Goal: Information Seeking & Learning: Learn about a topic

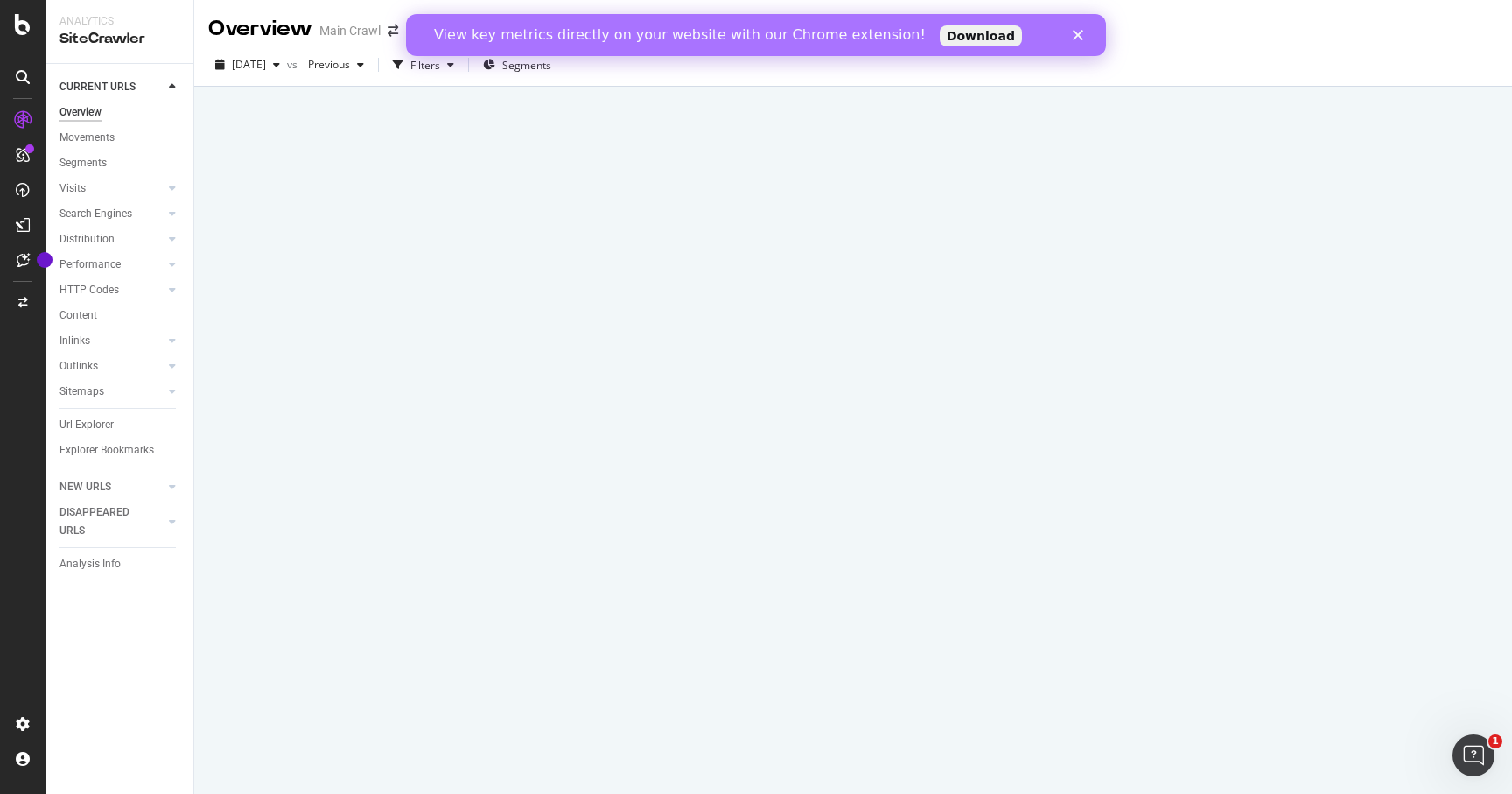
click at [1076, 38] on icon "Close" at bounding box center [1077, 35] width 10 height 10
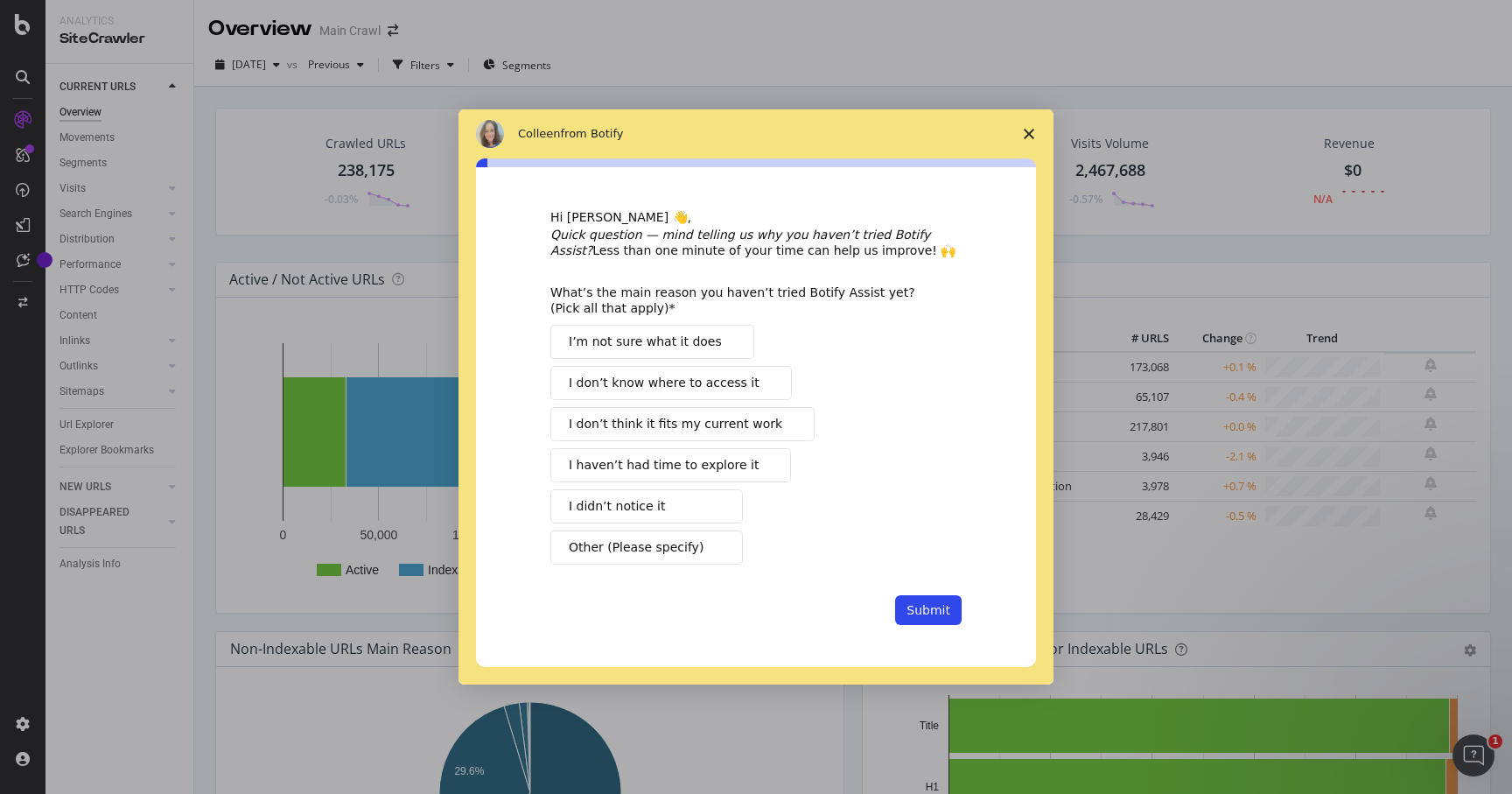
click at [1031, 132] on polygon "Close survey" at bounding box center [1028, 133] width 10 height 10
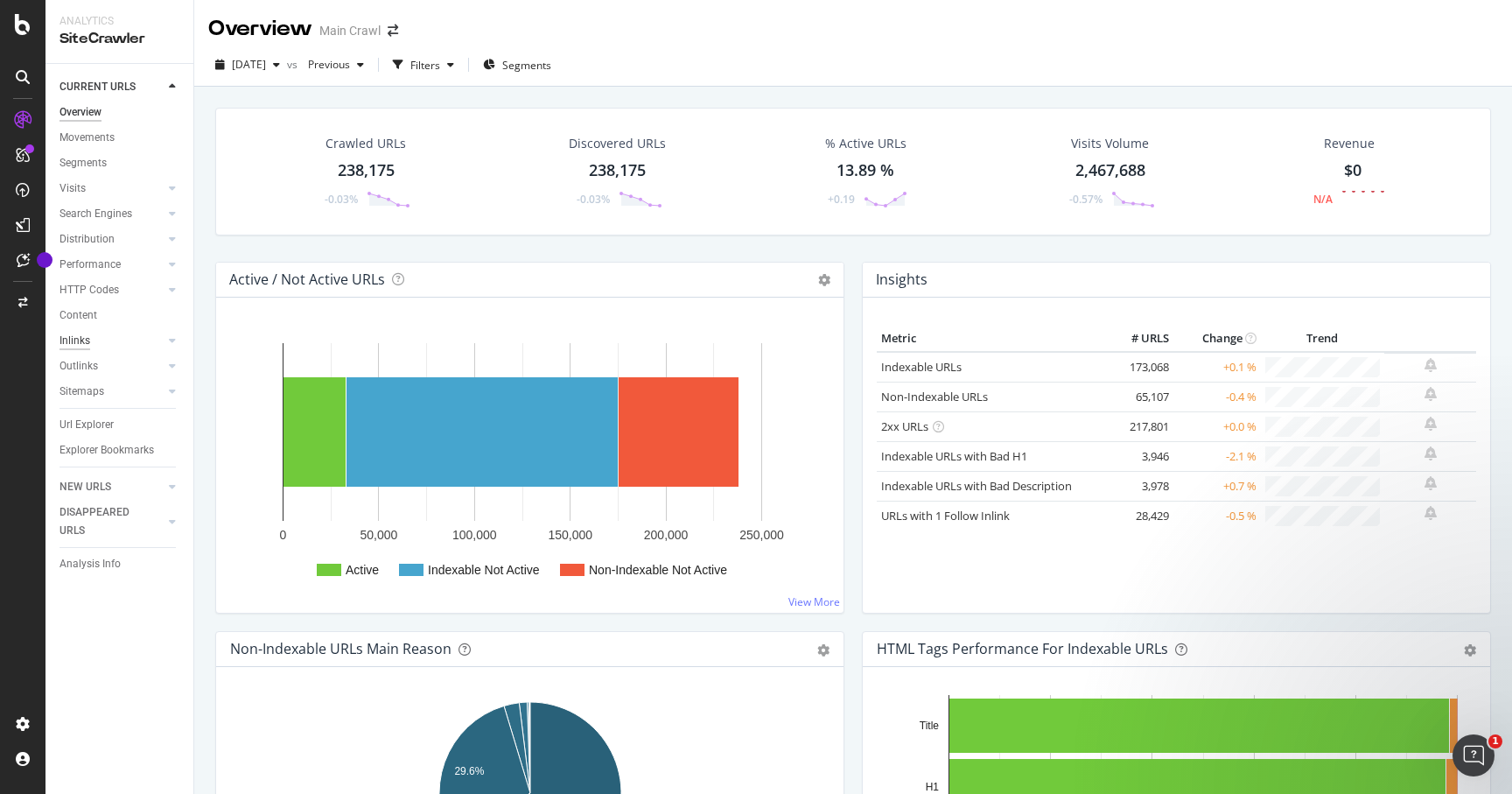
click at [73, 340] on div "Inlinks" at bounding box center [75, 341] width 31 height 19
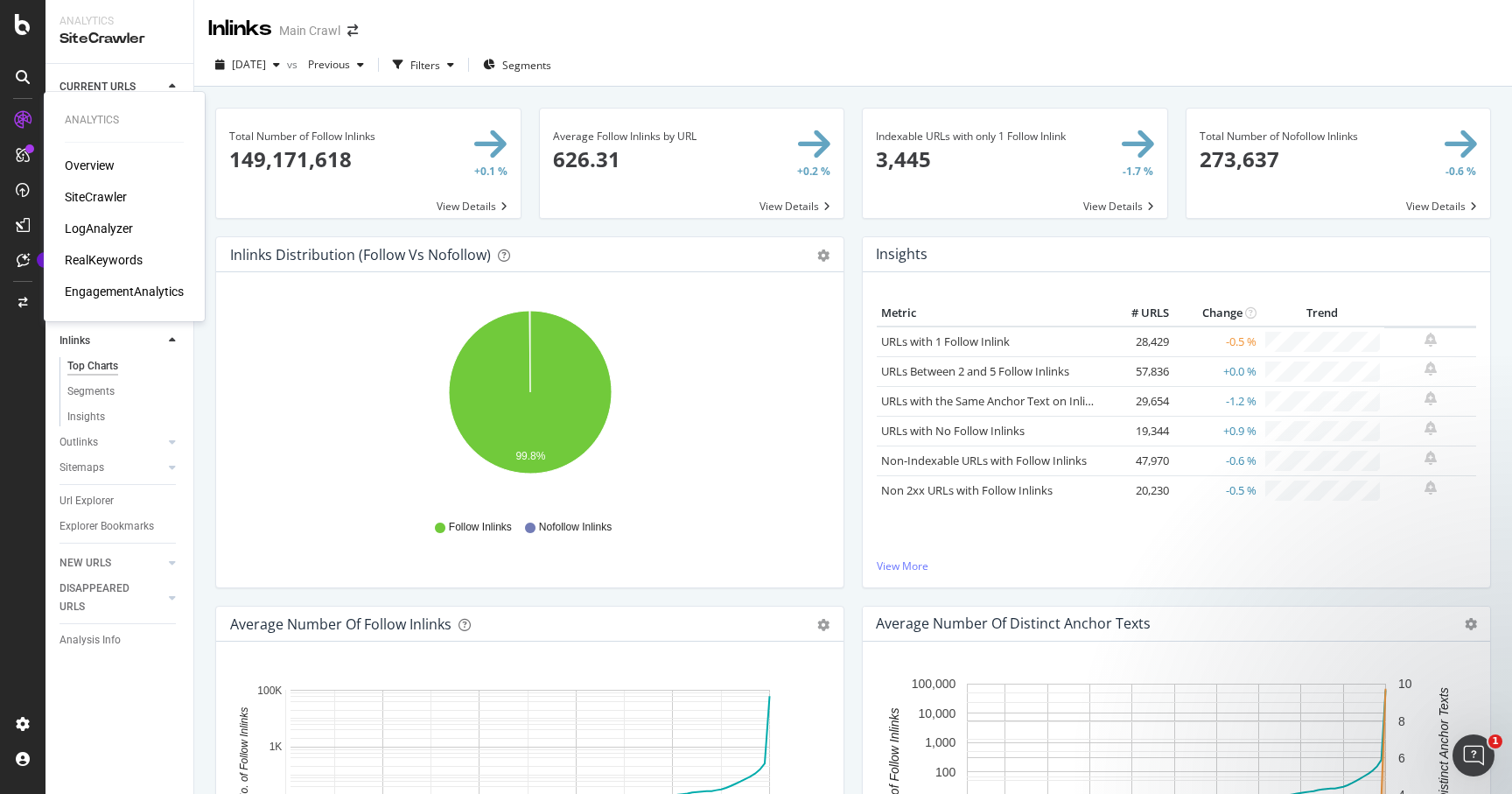
click at [84, 193] on div "SiteCrawler" at bounding box center [95, 197] width 62 height 18
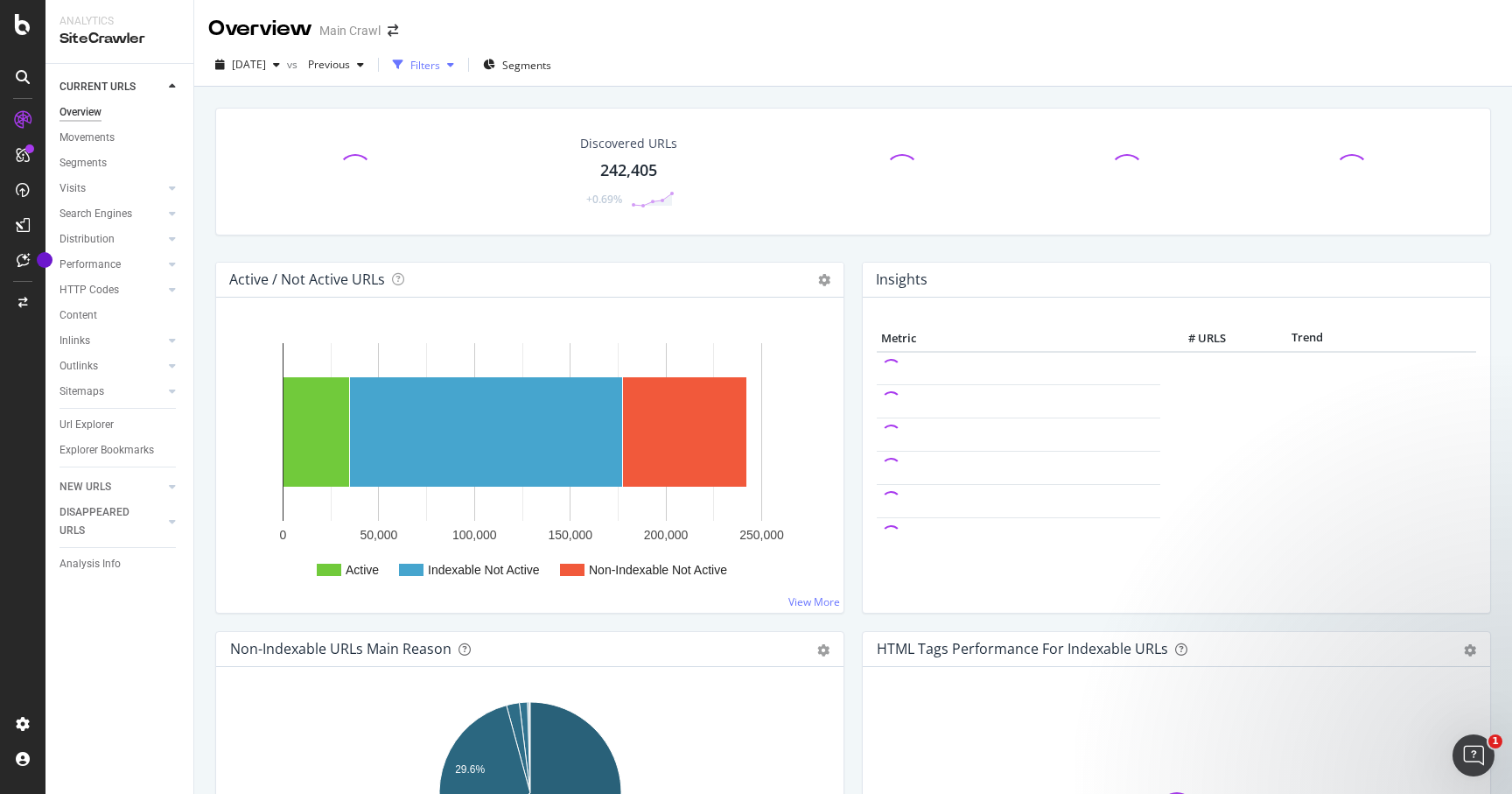
click at [440, 65] on div "Filters" at bounding box center [425, 65] width 30 height 15
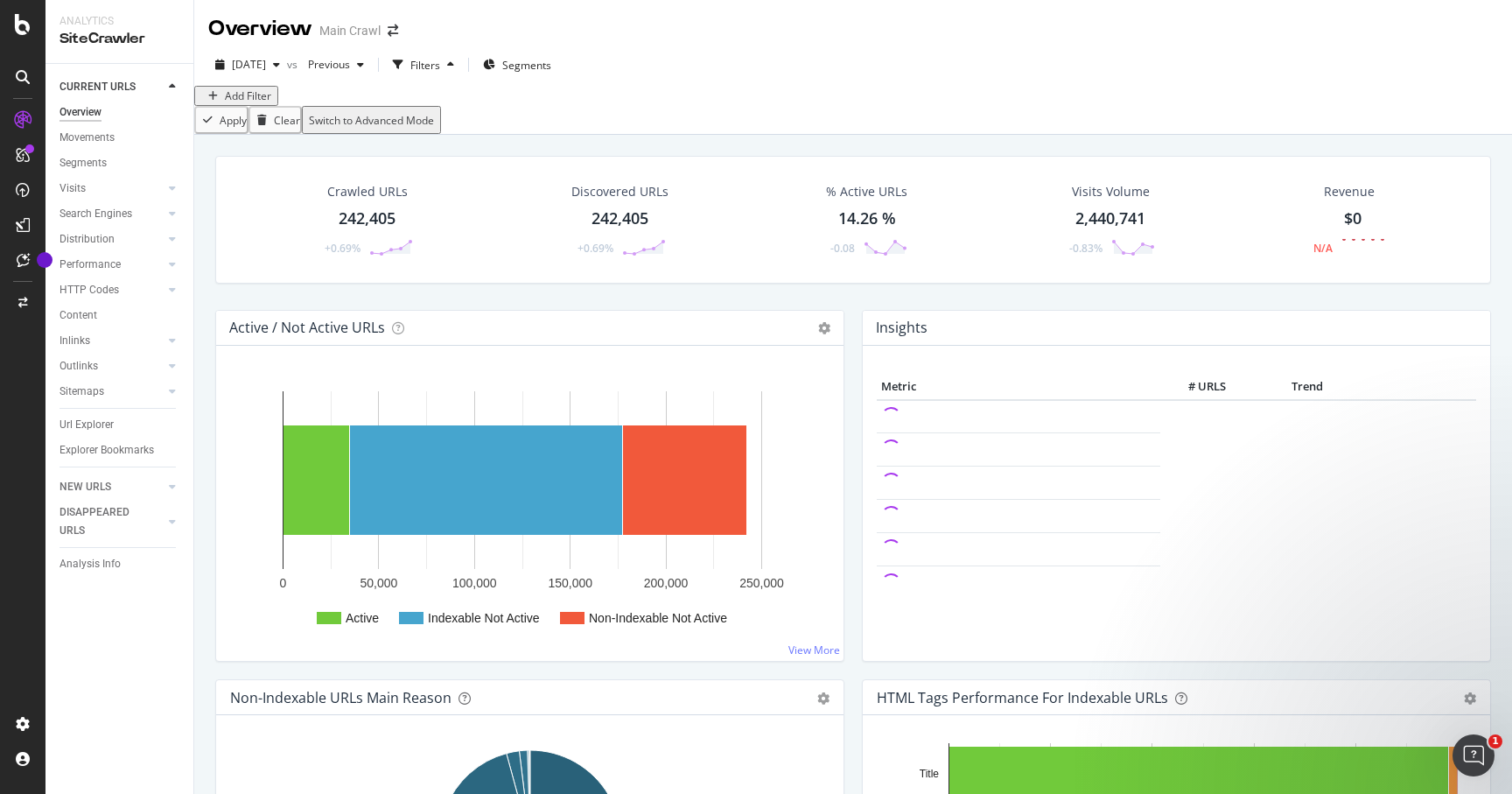
click at [268, 104] on div "Add Filter" at bounding box center [248, 96] width 47 height 15
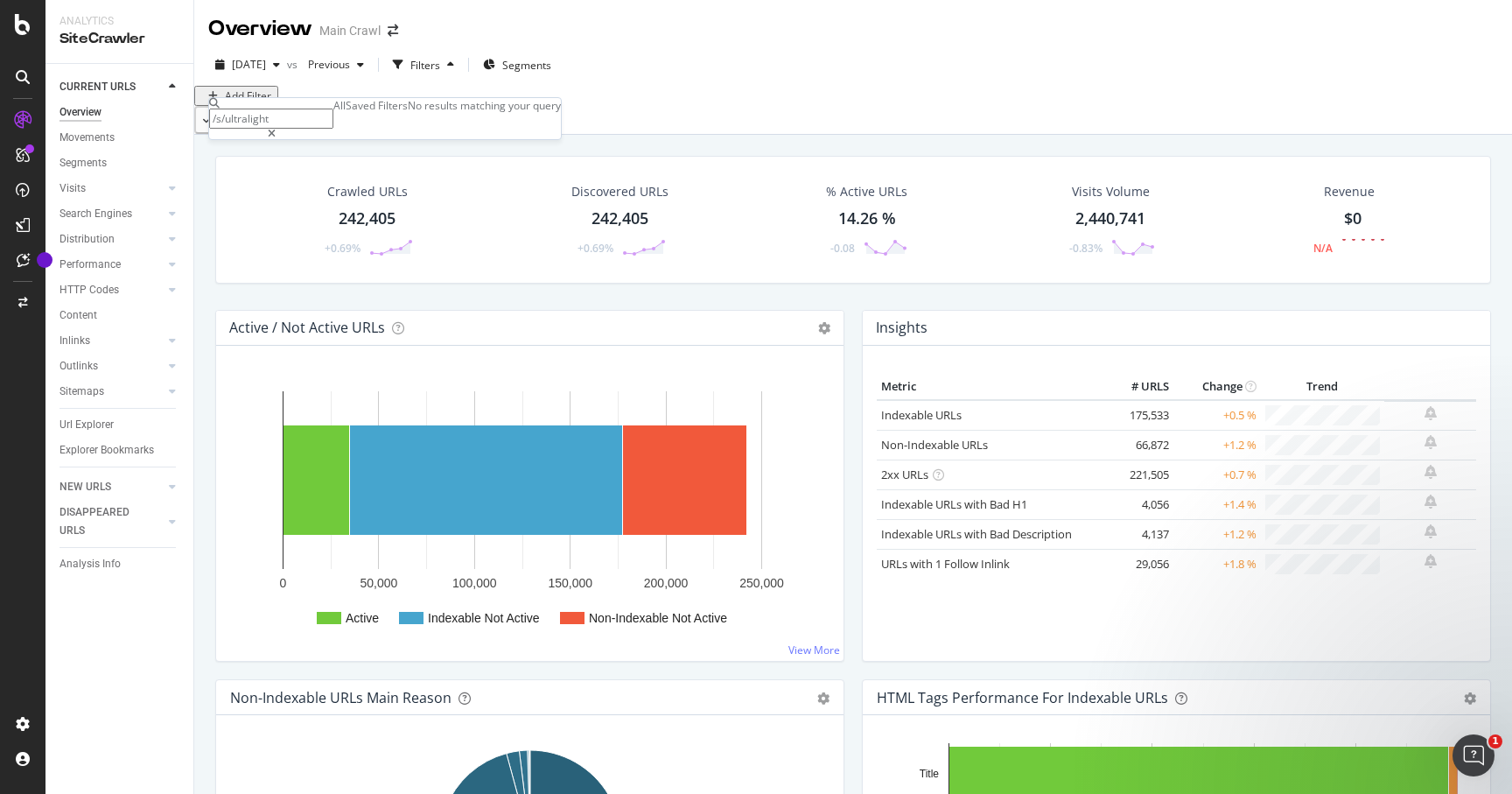
type input "/s/ultralight"
click at [593, 105] on div "Add Filter" at bounding box center [853, 96] width 1317 height 21
click at [87, 80] on div "CURRENT URLS" at bounding box center [98, 87] width 76 height 19
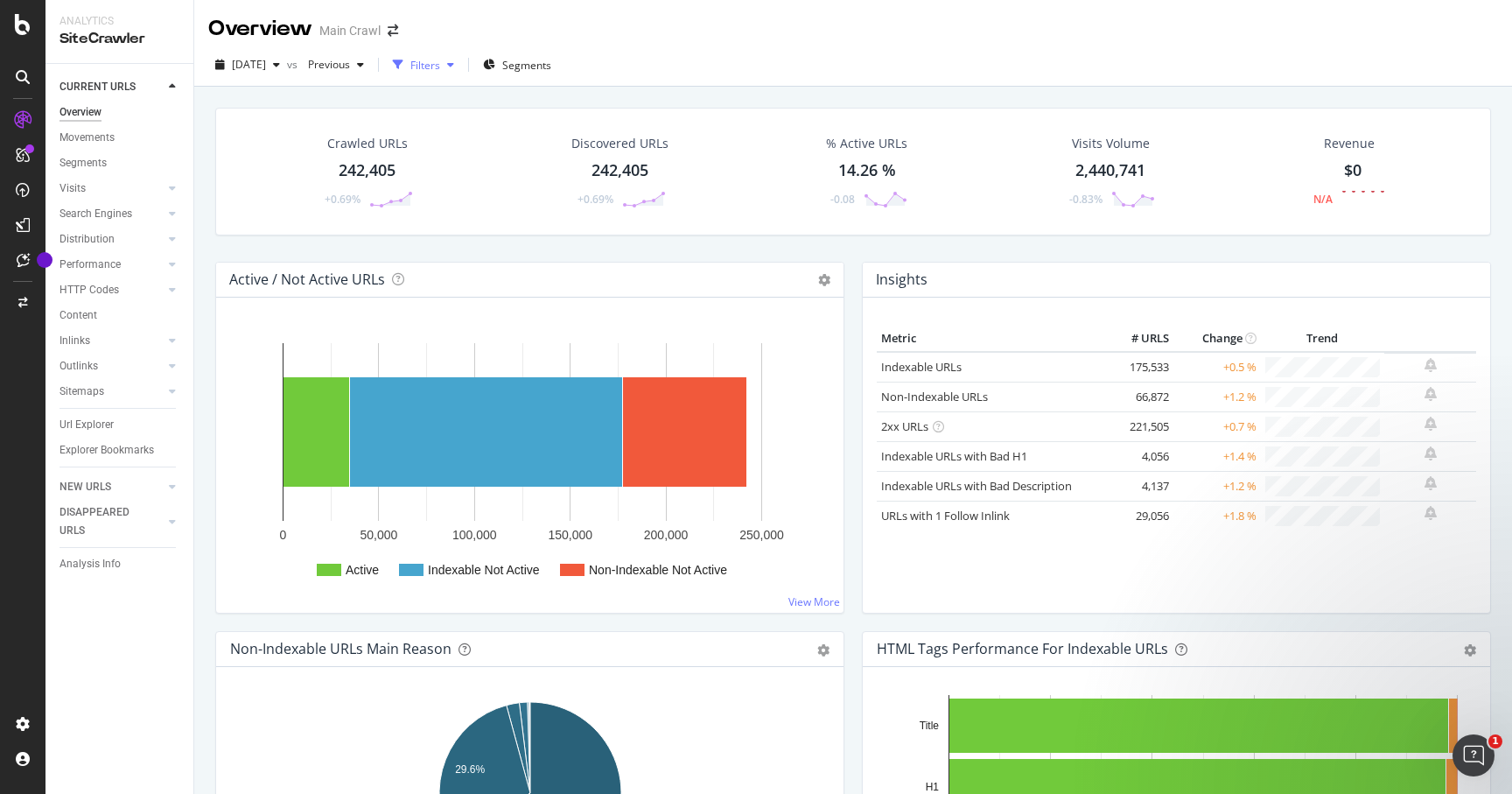
click at [440, 63] on div "Filters" at bounding box center [425, 65] width 30 height 15
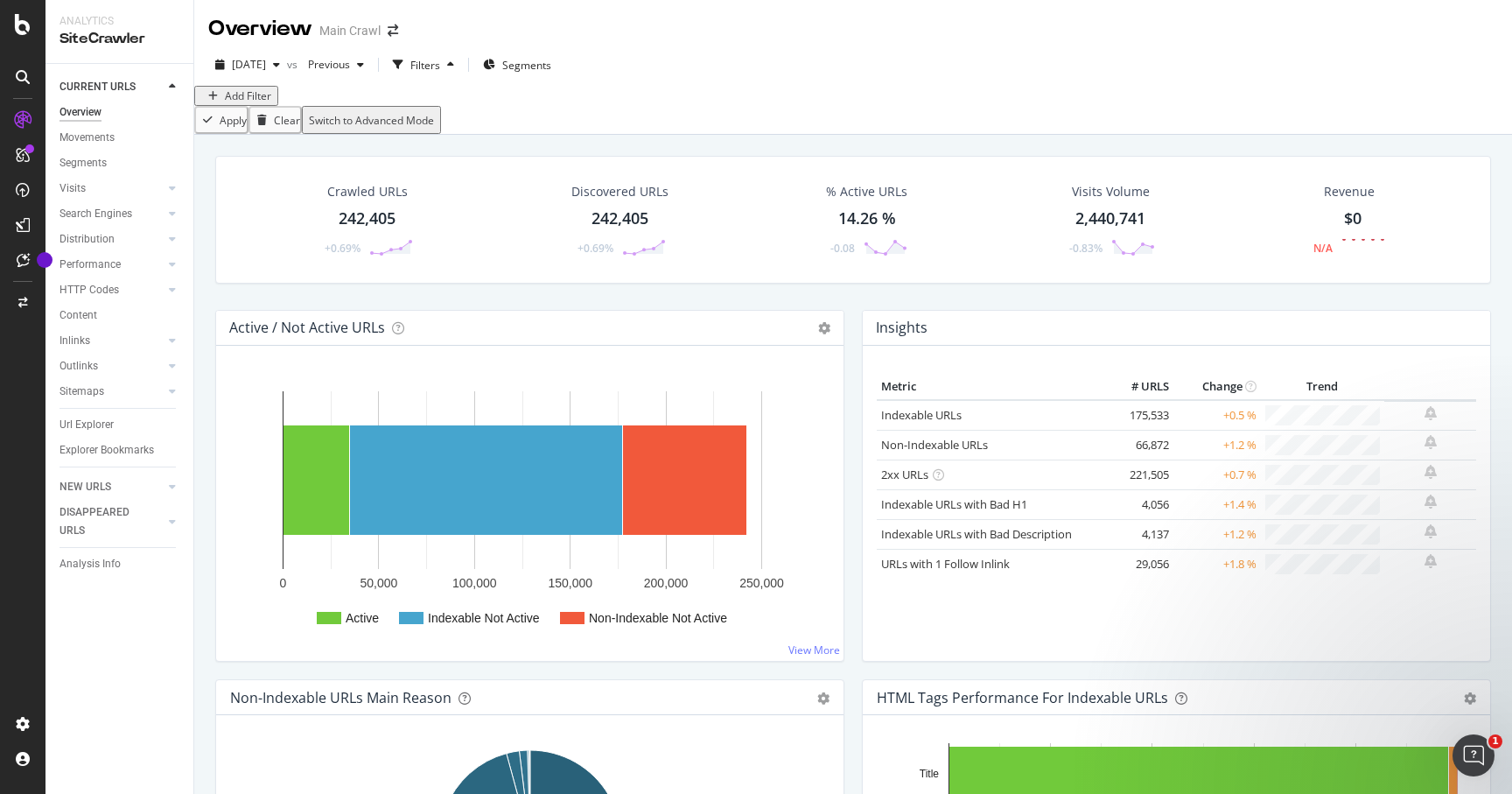
click at [264, 104] on div "Add Filter" at bounding box center [248, 96] width 47 height 15
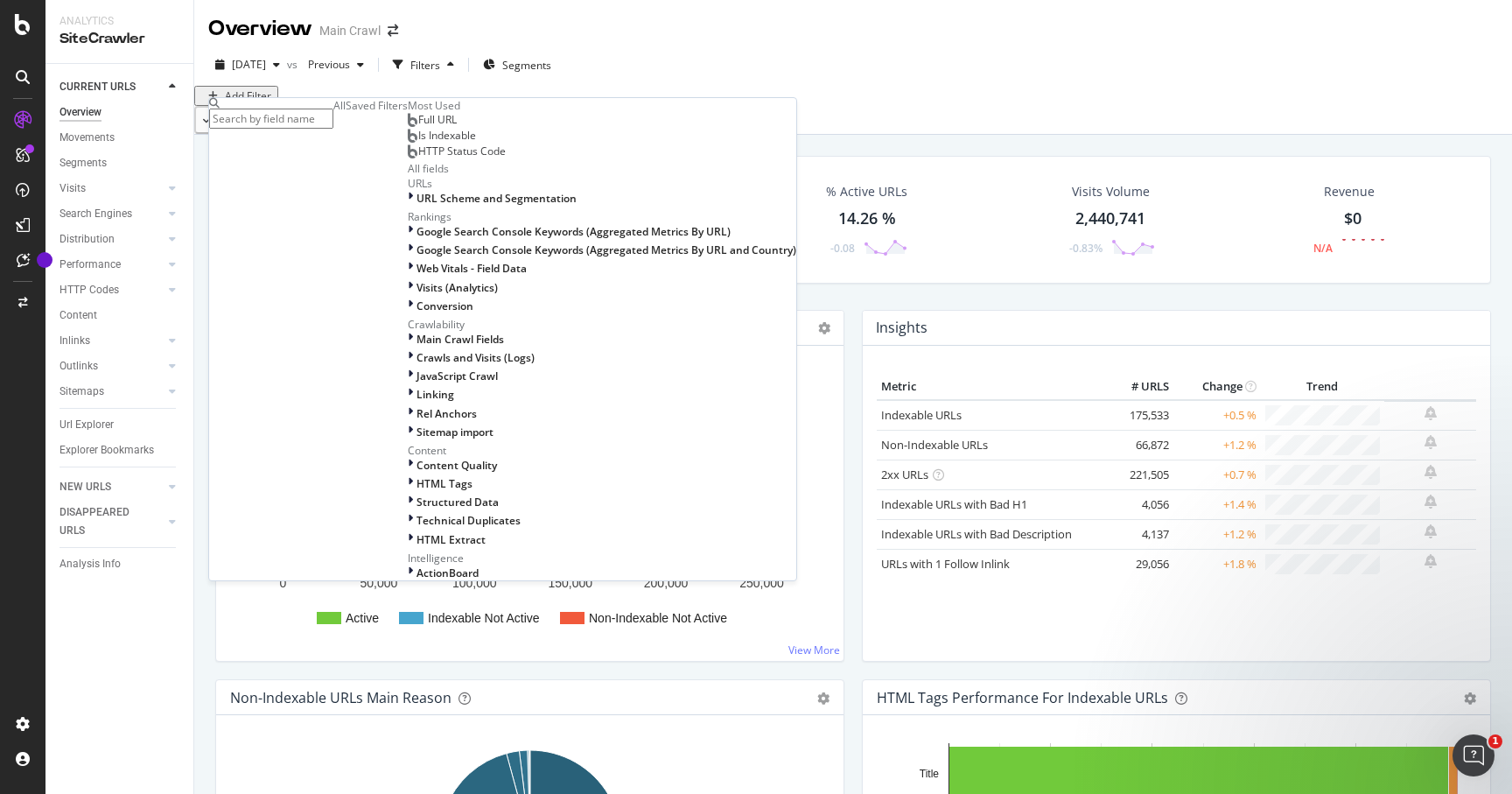
click at [418, 159] on span "HTTP Status Code" at bounding box center [462, 151] width 88 height 15
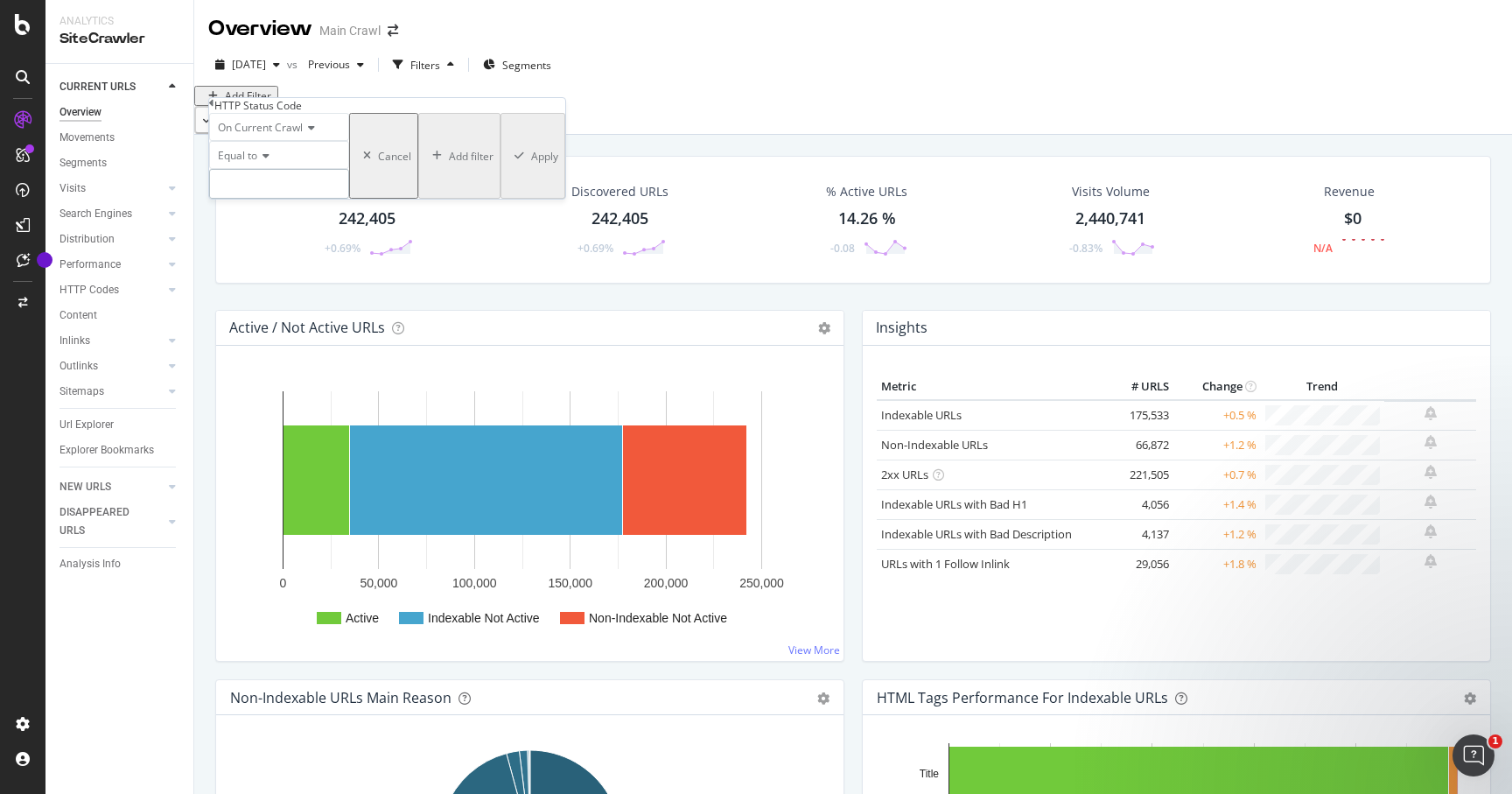
click at [257, 199] on input "number" at bounding box center [279, 184] width 140 height 30
type input "404"
click at [531, 163] on div "Apply" at bounding box center [544, 156] width 27 height 15
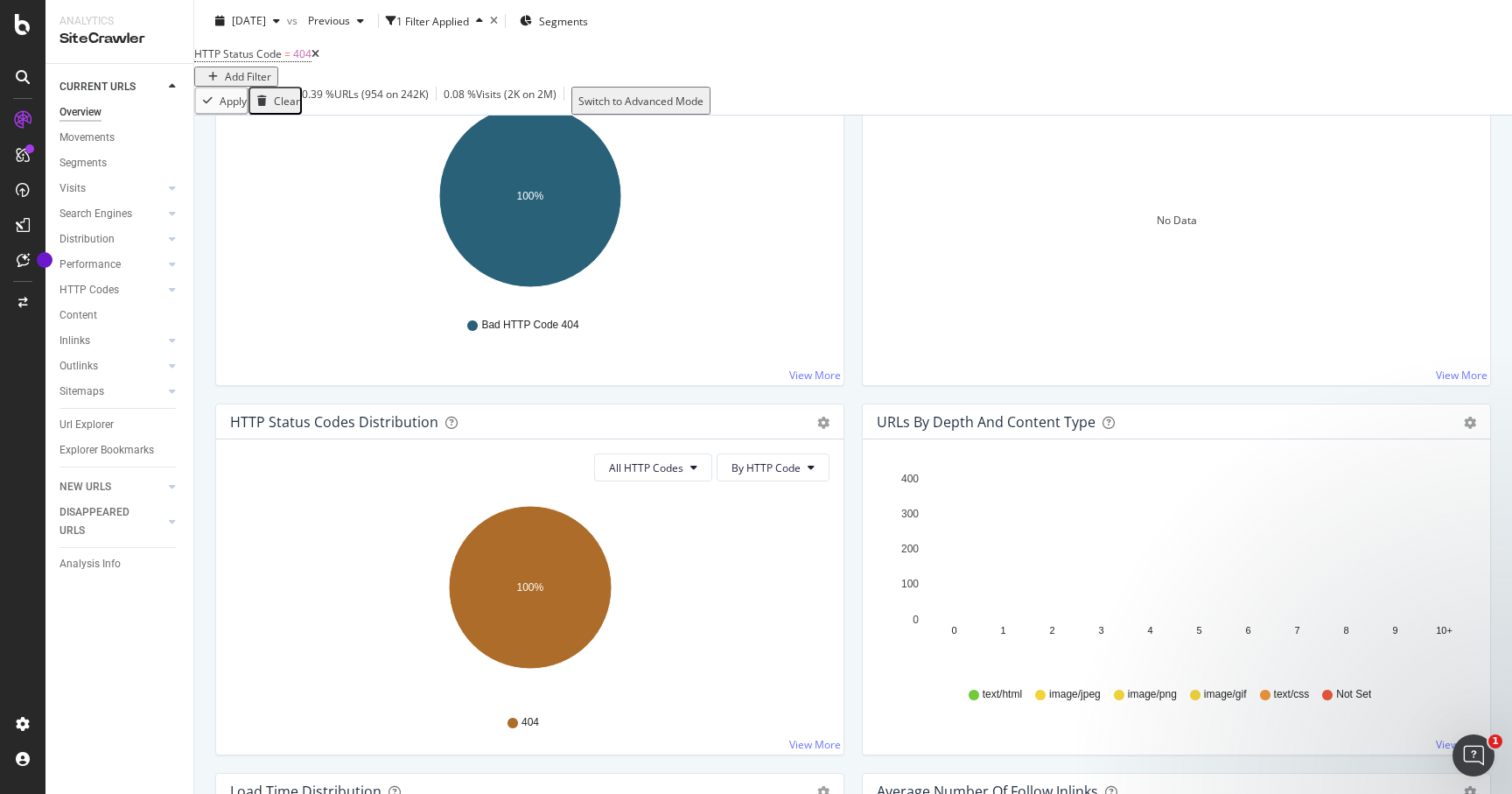
scroll to position [668, 0]
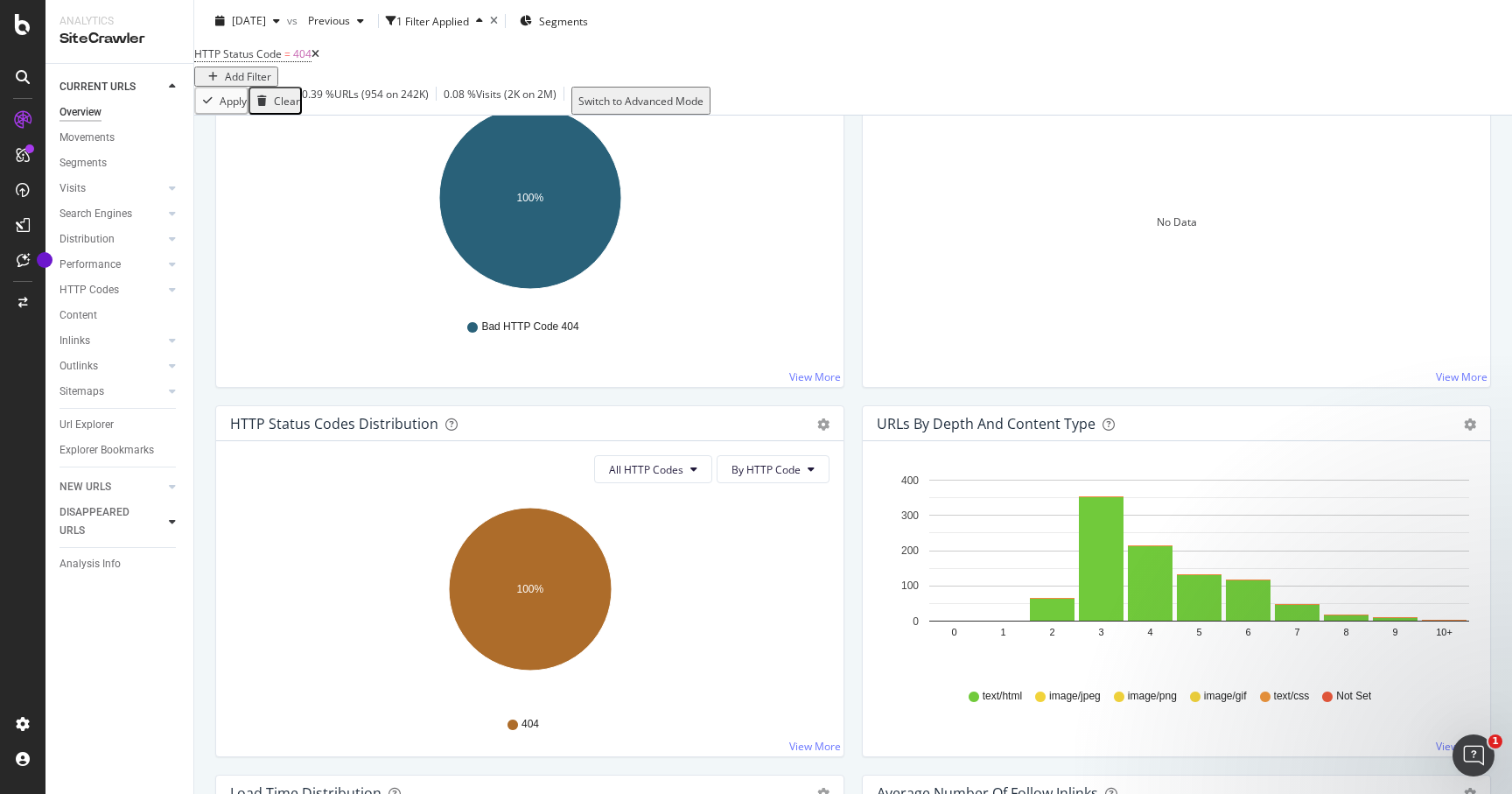
click at [172, 522] on icon at bounding box center [173, 521] width 7 height 10
click at [84, 383] on div "Inlinks" at bounding box center [75, 384] width 31 height 19
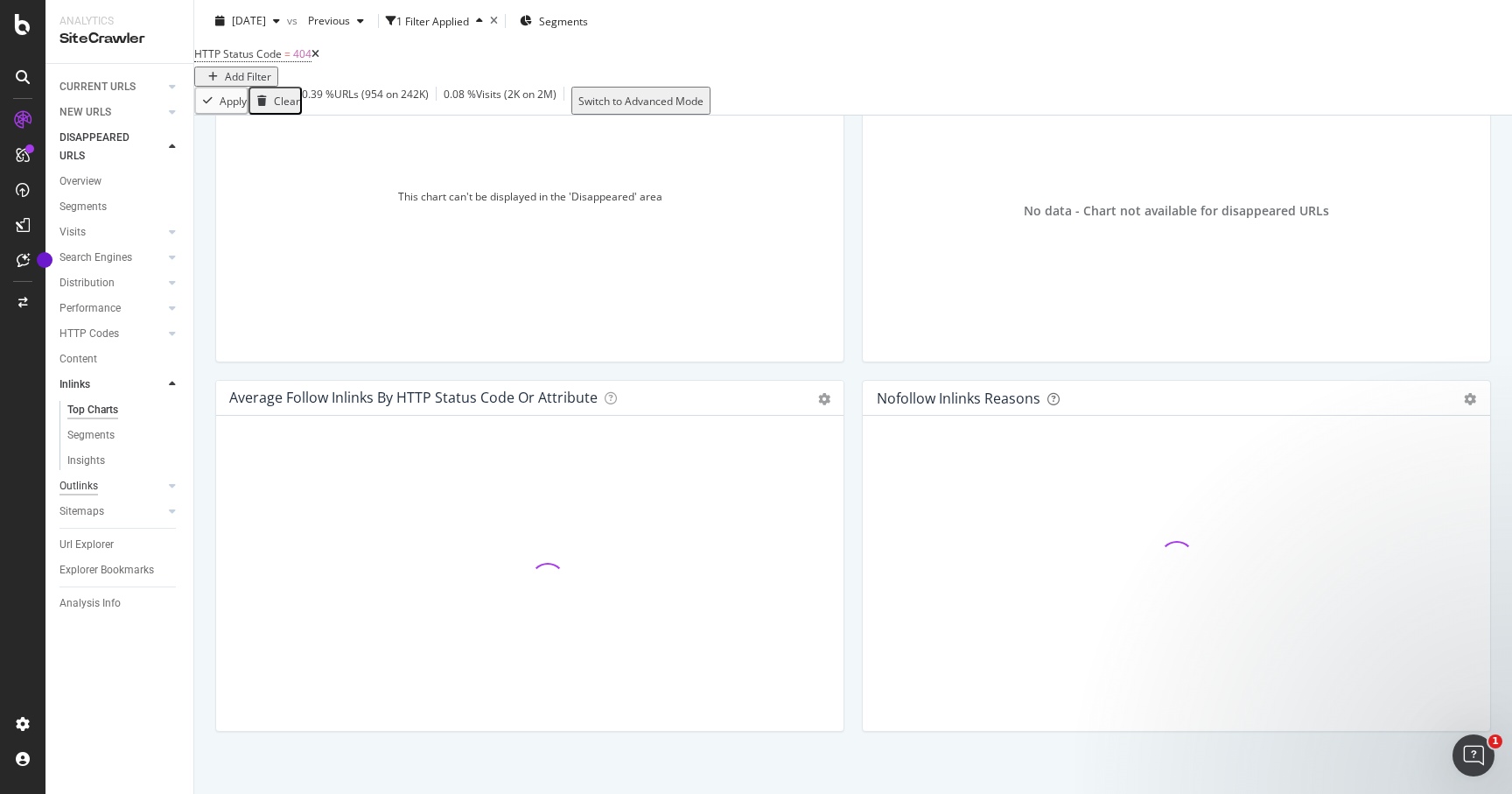
click at [76, 481] on div "Outlinks" at bounding box center [78, 486] width 38 height 19
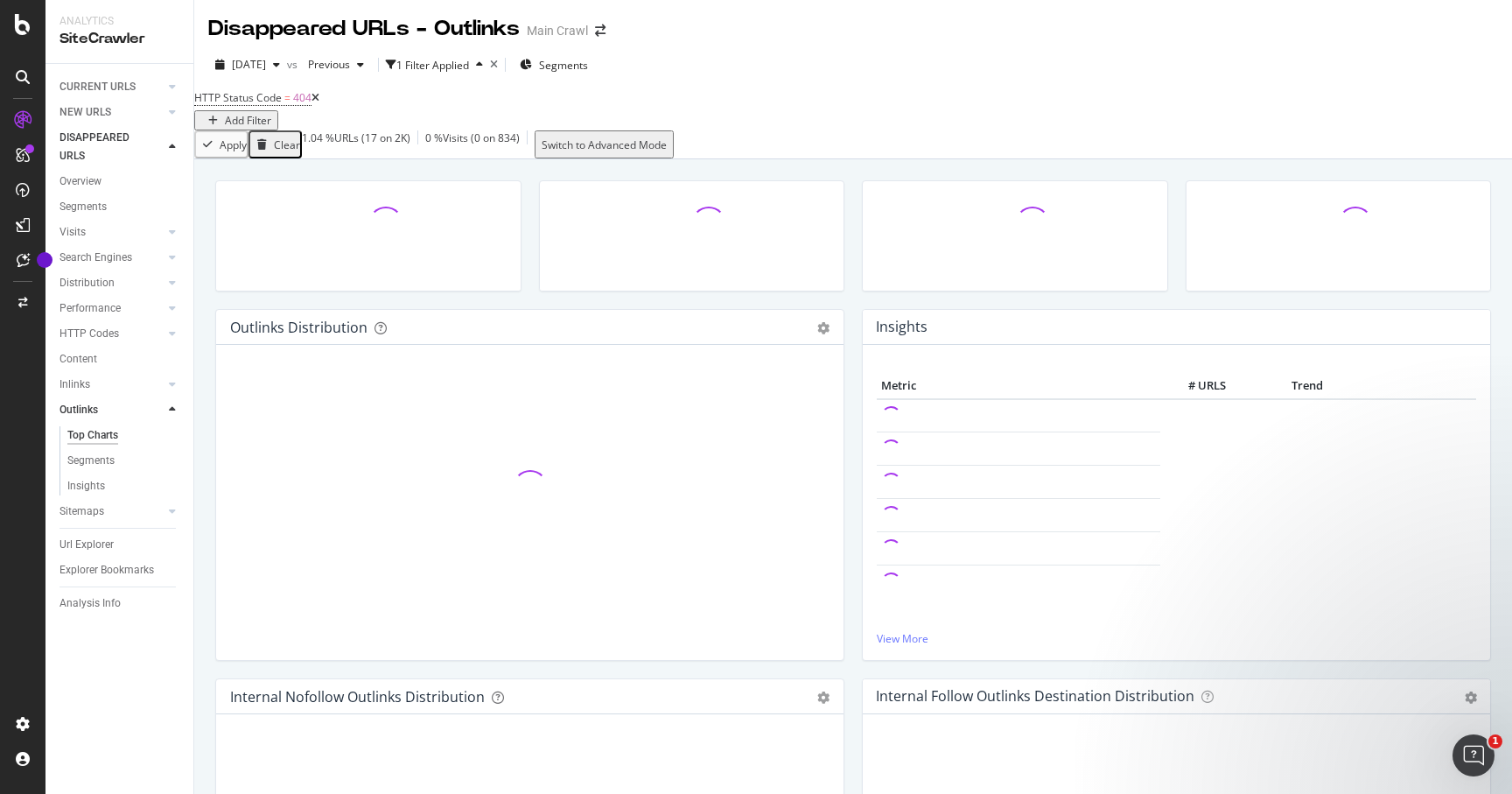
click at [667, 152] on div "Switch to Advanced Mode" at bounding box center [604, 145] width 125 height 15
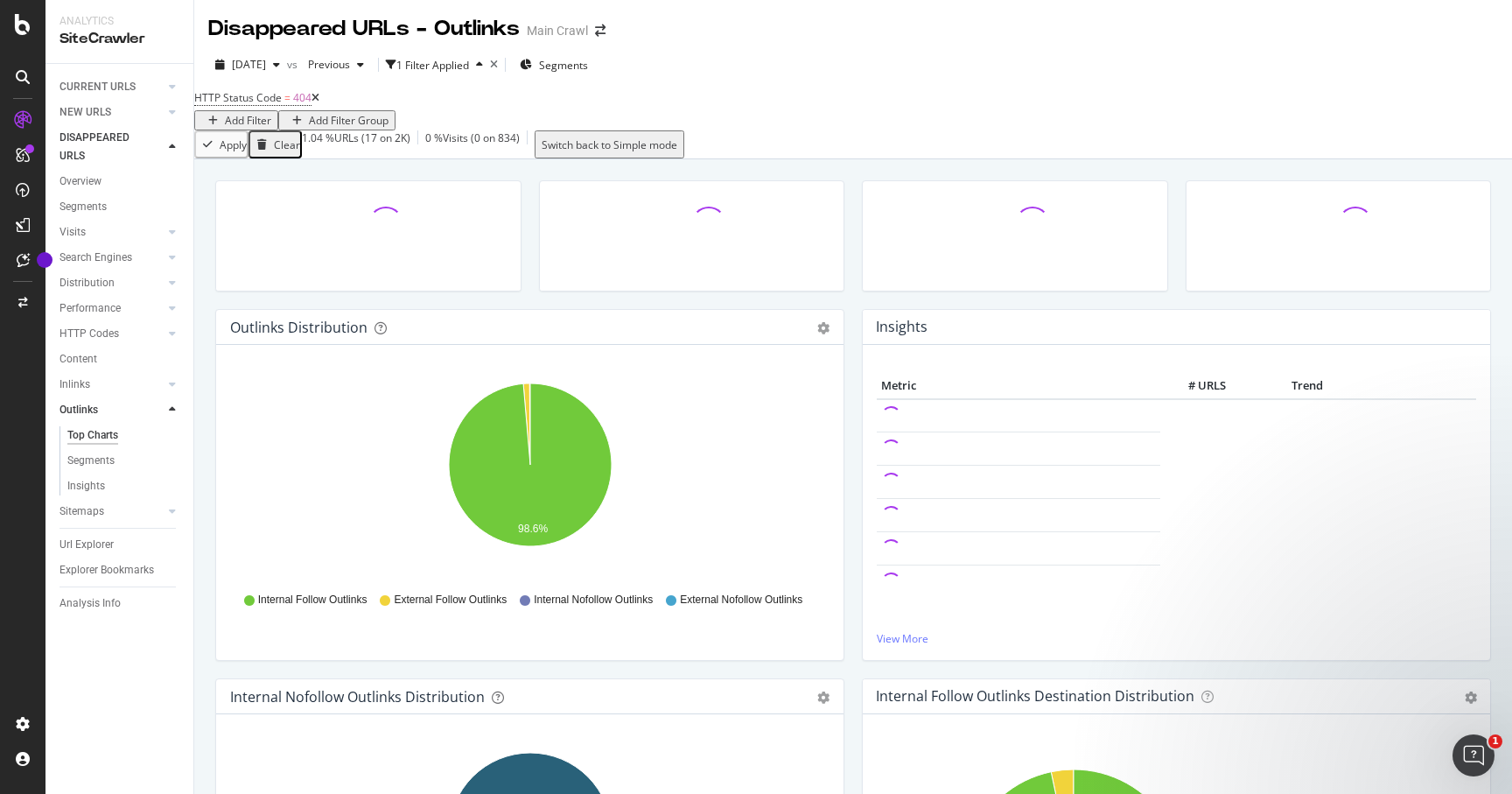
click at [319, 104] on icon at bounding box center [315, 97] width 7 height 10
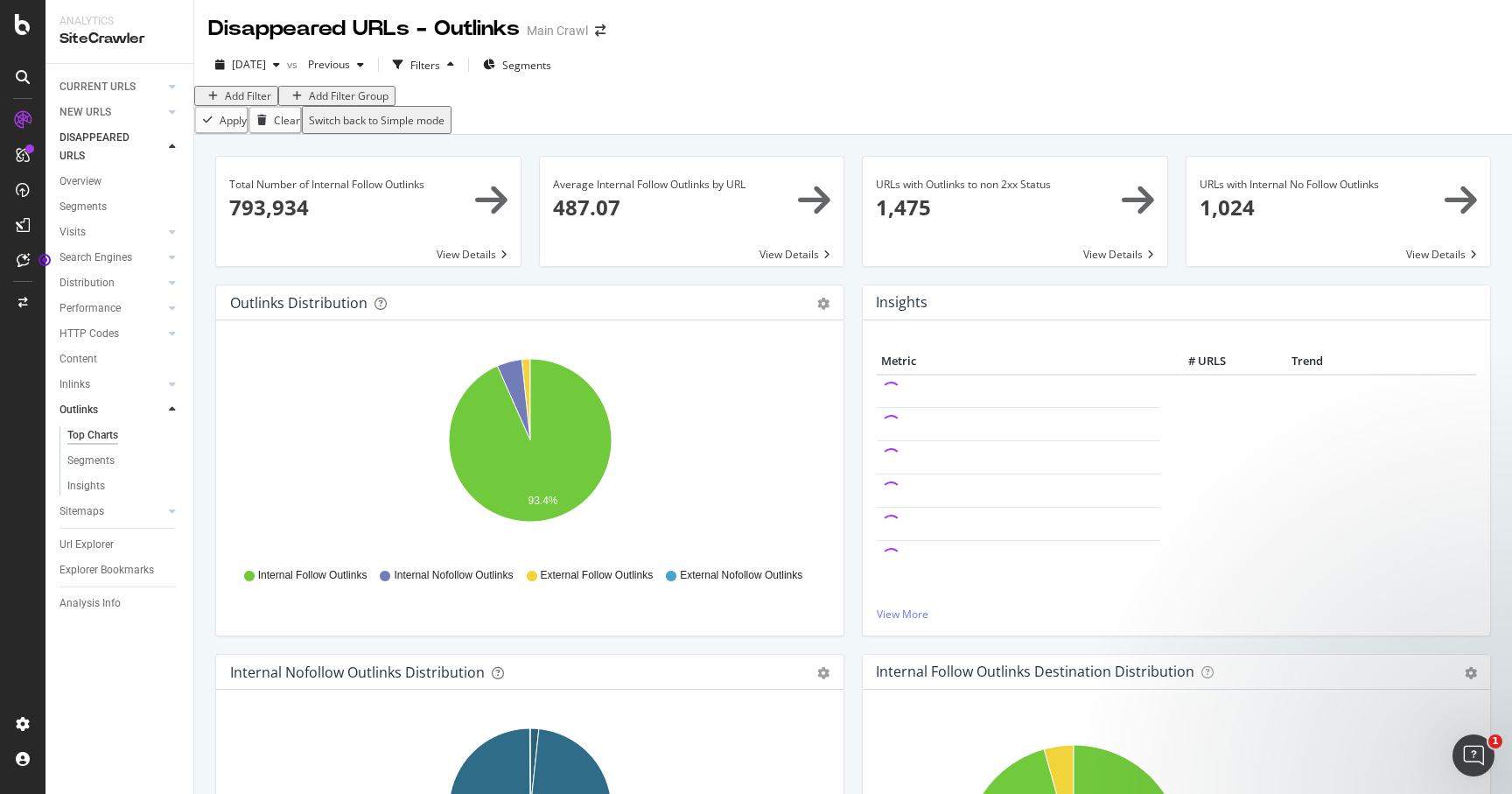
click at [26, 81] on icon at bounding box center [22, 77] width 14 height 14
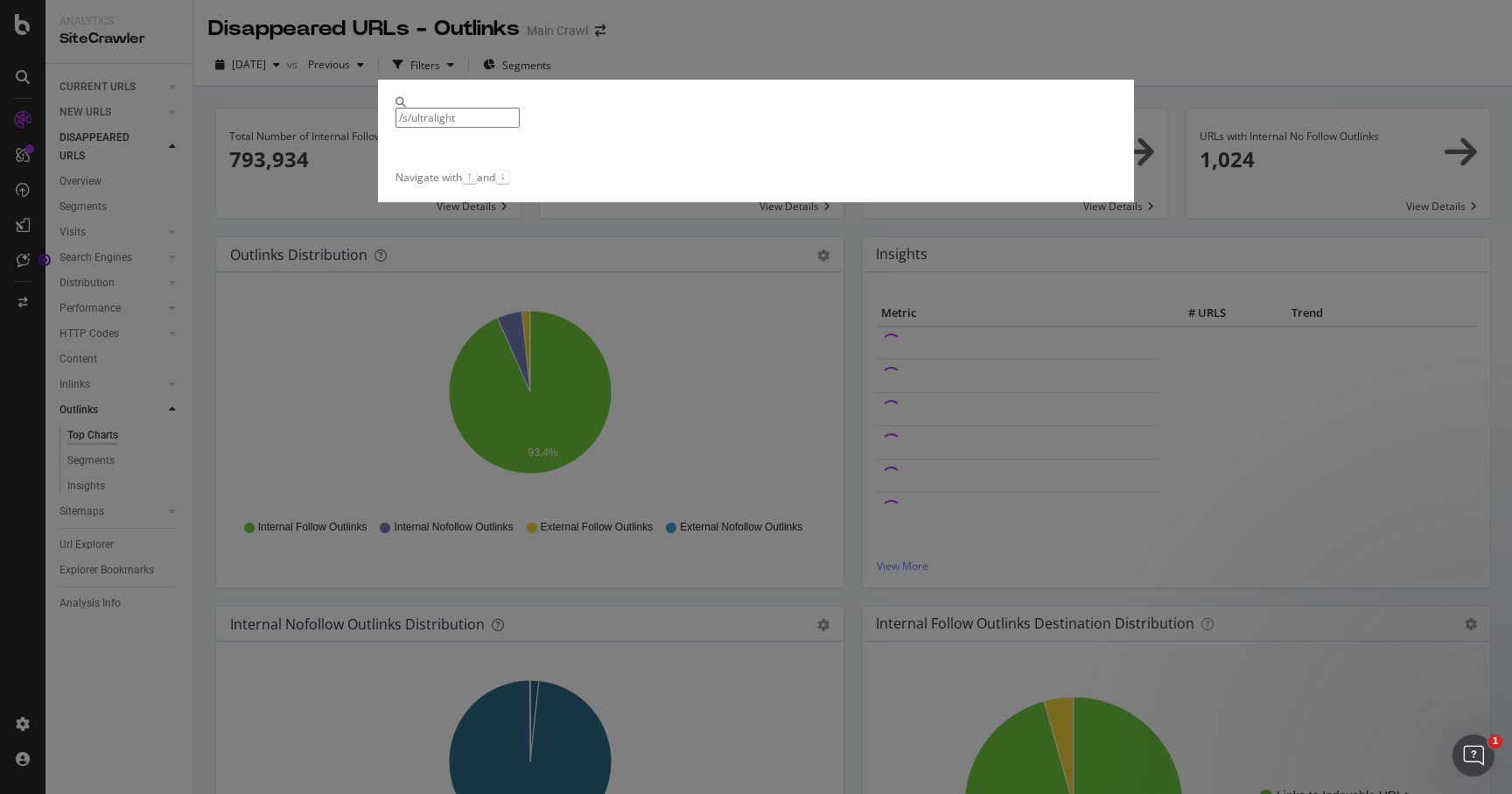
type input "/s/ultralight"
click at [406, 107] on icon "modal" at bounding box center [400, 102] width 10 height 10
click at [677, 76] on div "/s/ultralight Navigate with ↑ and ↓" at bounding box center [756, 397] width 1512 height 794
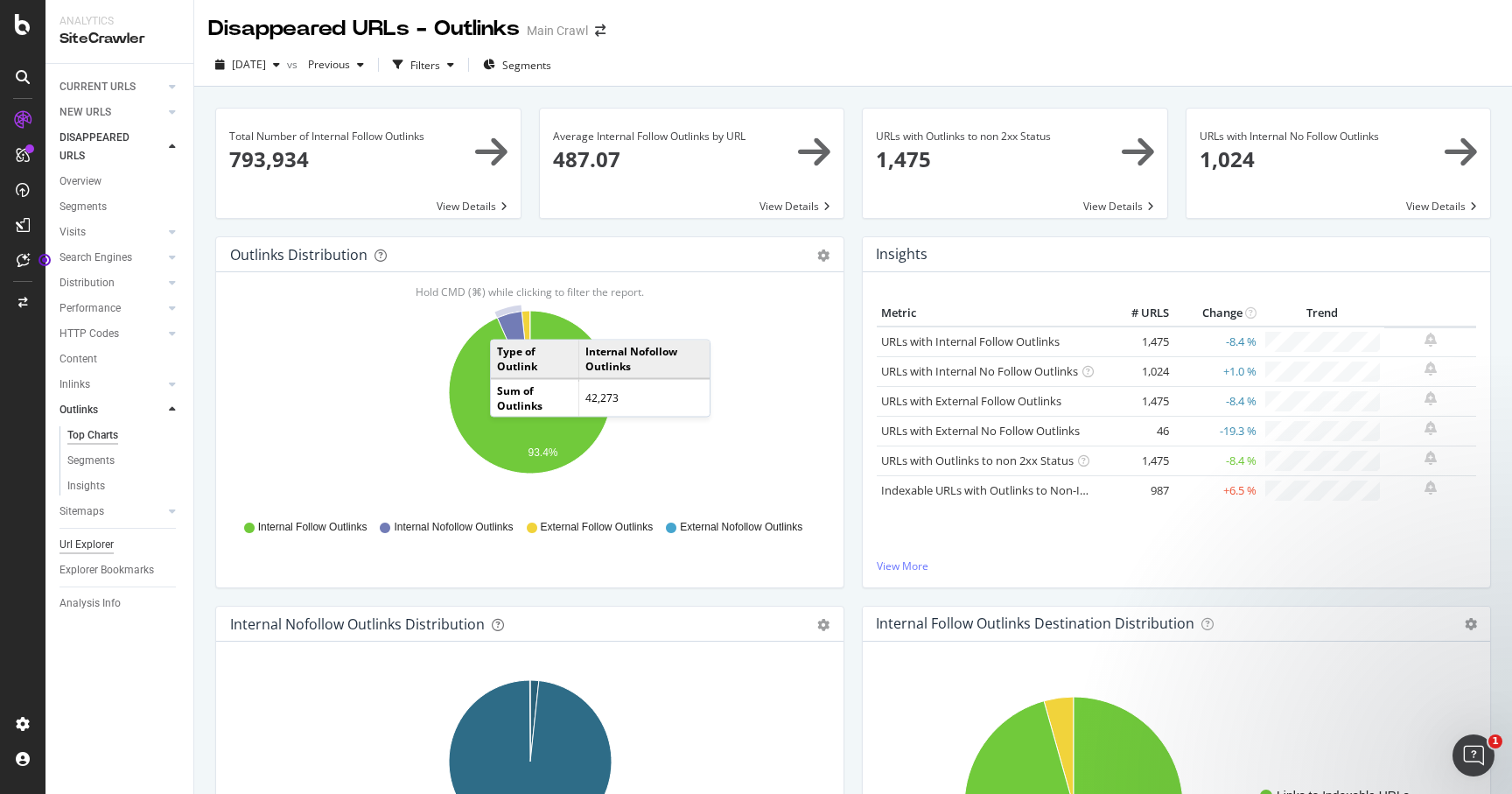
click at [89, 540] on div "Url Explorer" at bounding box center [87, 545] width 54 height 19
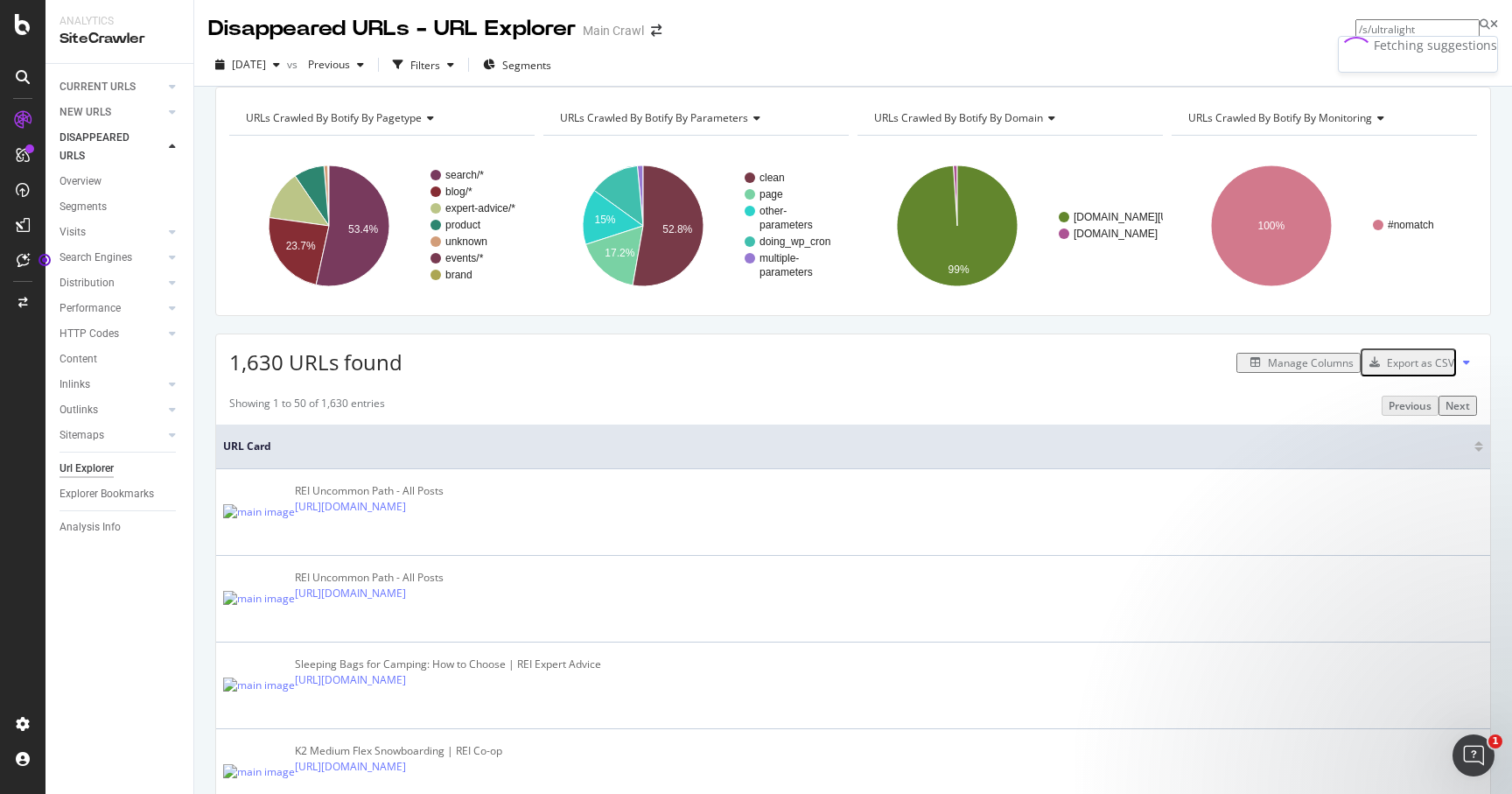
type input "/s/ultralight"
click at [1316, 51] on div "https://www.rei.com /s/ultralight" at bounding box center [1406, 44] width 180 height 15
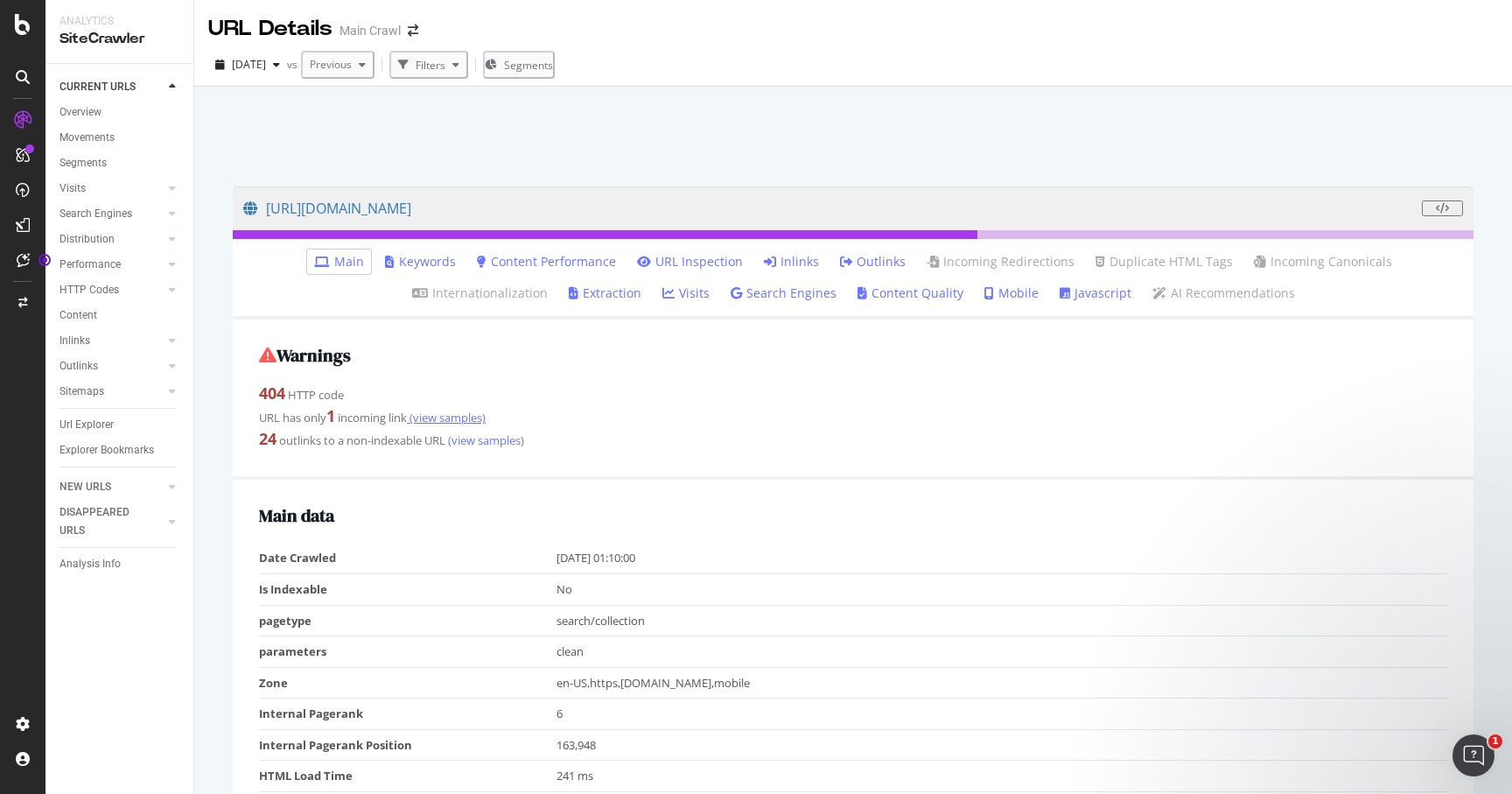
click at [468, 419] on link "(view samples)" at bounding box center [446, 417] width 78 height 16
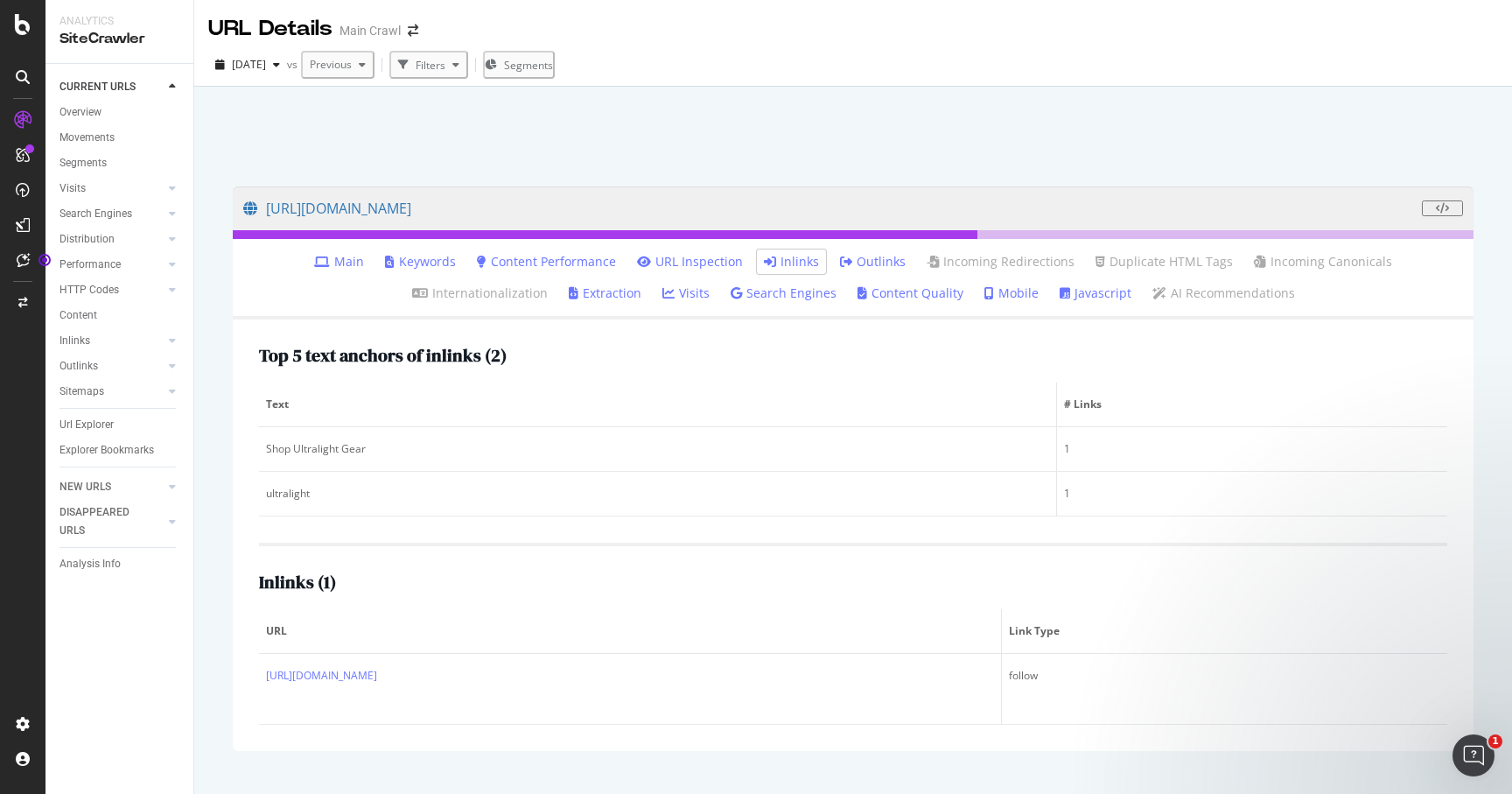
drag, startPoint x: 630, startPoint y: 676, endPoint x: 985, endPoint y: 2, distance: 761.8
click at [0, 0] on div "Analytics SiteCrawler CURRENT URLS Overview Movements Segments Visits Analysis …" at bounding box center [756, 397] width 1512 height 794
